Goal: Task Accomplishment & Management: Use online tool/utility

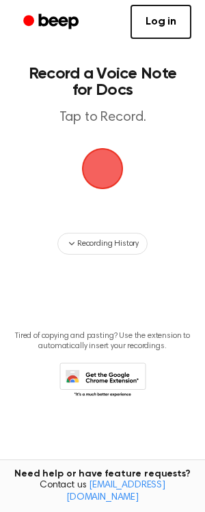
click at [107, 169] on span "button" at bounding box center [103, 169] width 44 height 44
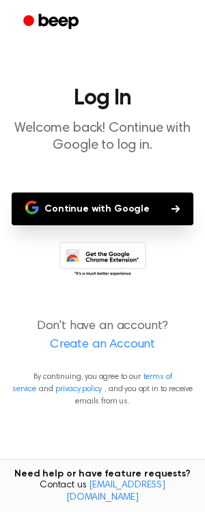
click at [112, 212] on button "Continue with Google" at bounding box center [103, 209] width 182 height 33
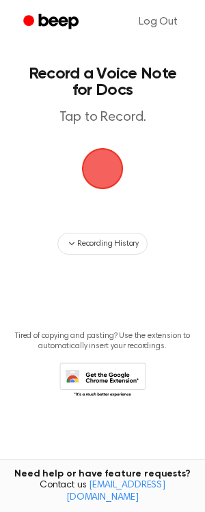
click at [110, 166] on span "button" at bounding box center [102, 169] width 38 height 38
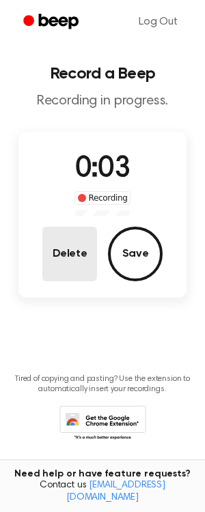
click at [81, 243] on button "Delete" at bounding box center [69, 254] width 55 height 55
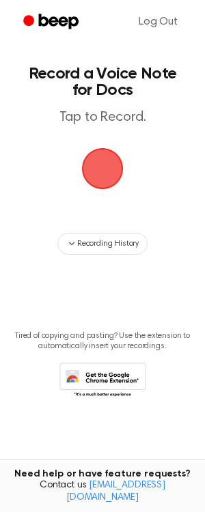
click at [101, 173] on span "button" at bounding box center [102, 169] width 38 height 38
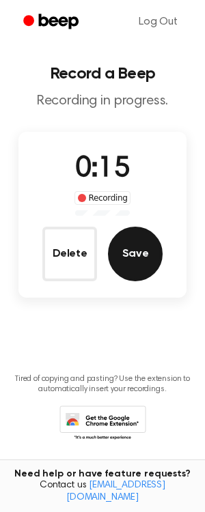
click at [119, 244] on button "Save" at bounding box center [135, 254] width 55 height 55
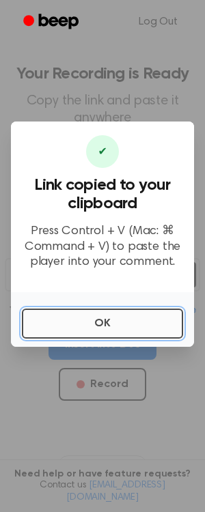
click at [141, 317] on button "OK" at bounding box center [102, 324] width 161 height 30
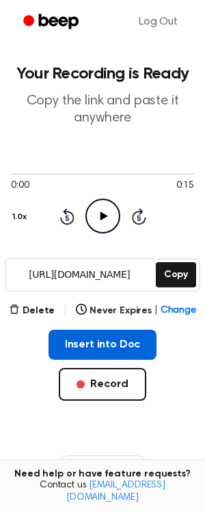
click at [68, 341] on button "Insert into Doc" at bounding box center [102, 345] width 109 height 30
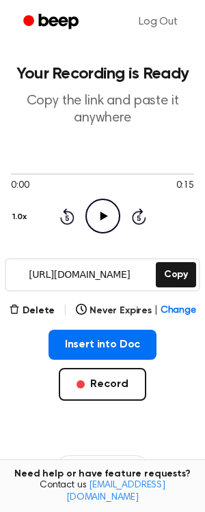
click at [91, 272] on input "https://beep.audio/LmXadEr" at bounding box center [79, 274] width 147 height 31
click at [87, 215] on icon "Play Audio" at bounding box center [102, 216] width 35 height 35
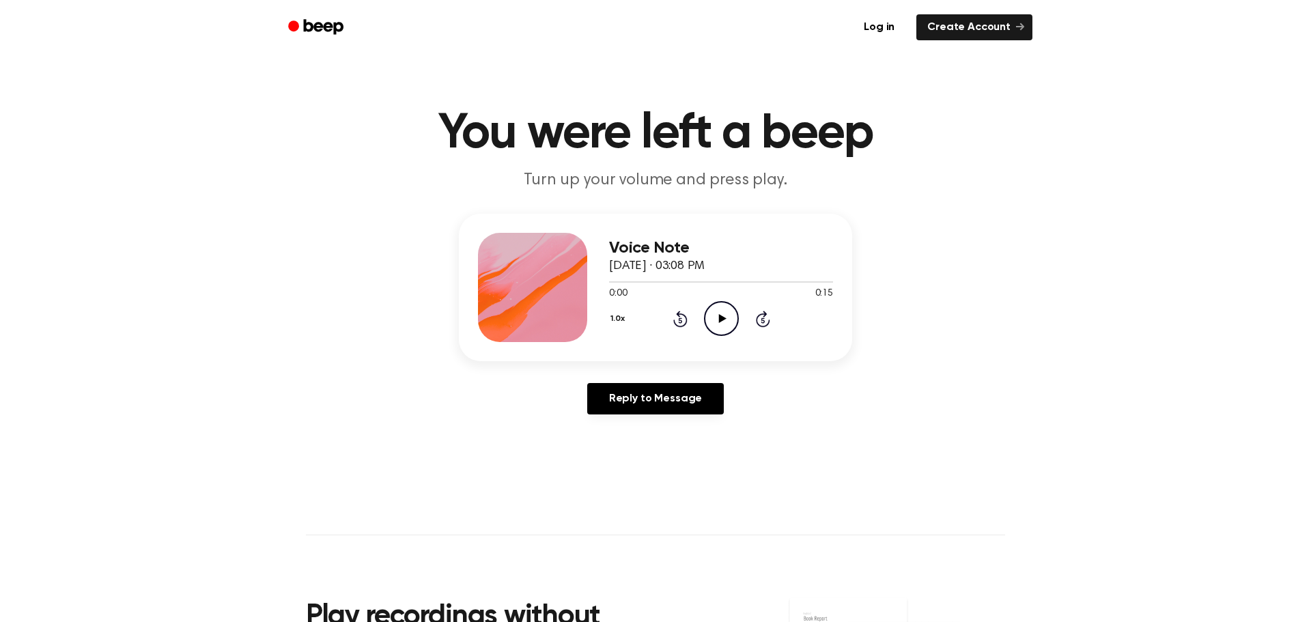
click at [709, 326] on icon "Play Audio" at bounding box center [721, 318] width 35 height 35
click at [726, 323] on icon "Play Audio" at bounding box center [721, 318] width 35 height 35
